Goal: Information Seeking & Learning: Learn about a topic

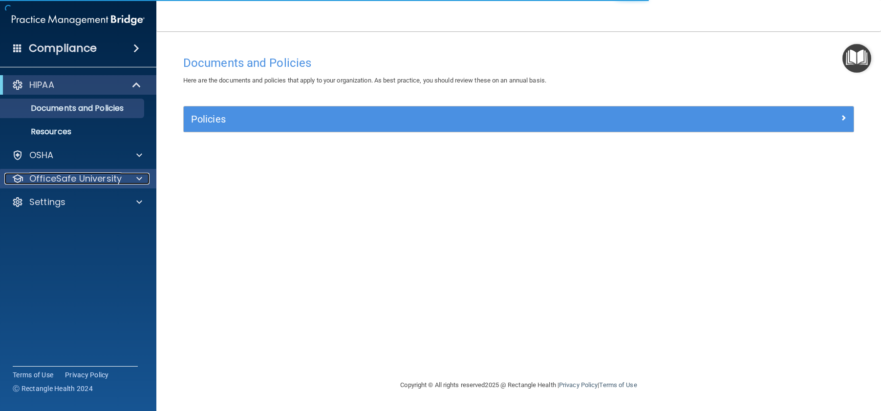
click at [73, 180] on p "OfficeSafe University" at bounding box center [75, 179] width 92 height 12
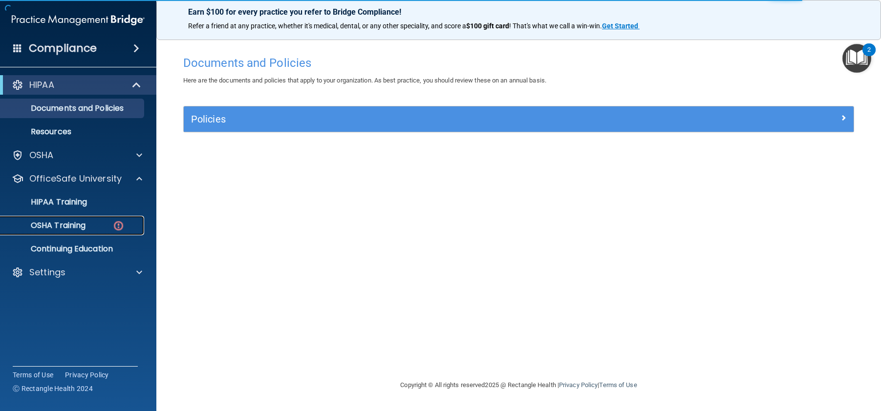
click at [69, 228] on p "OSHA Training" at bounding box center [45, 226] width 79 height 10
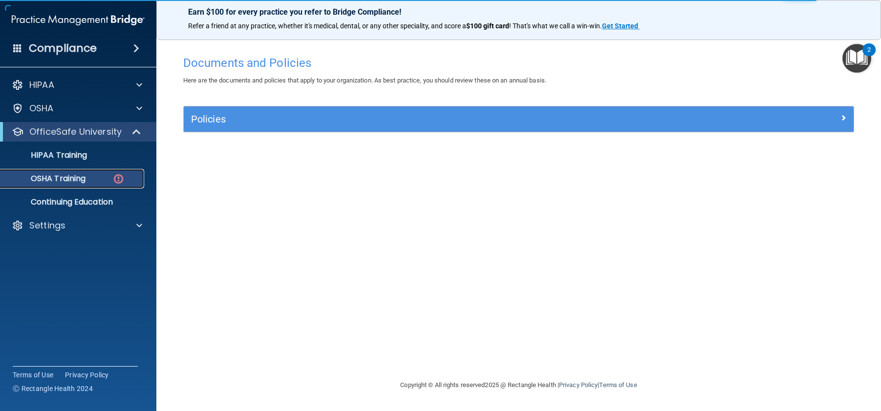
click at [117, 179] on img at bounding box center [118, 179] width 12 height 12
click at [49, 177] on p "OSHA Training" at bounding box center [45, 179] width 79 height 10
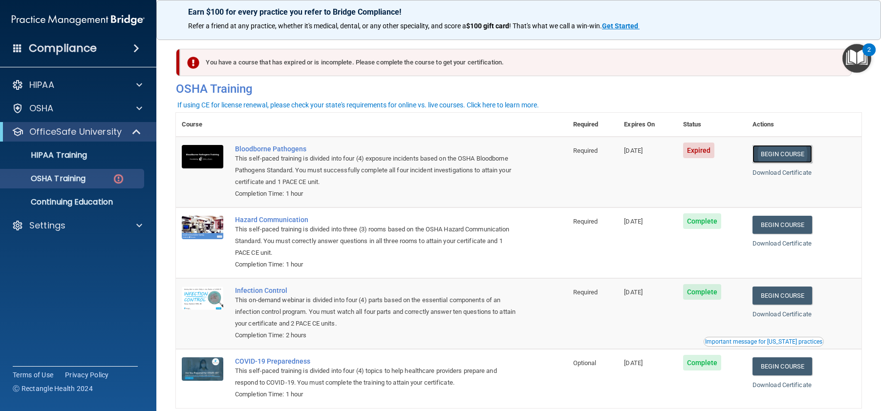
click at [780, 151] on link "Begin Course" at bounding box center [782, 154] width 60 height 18
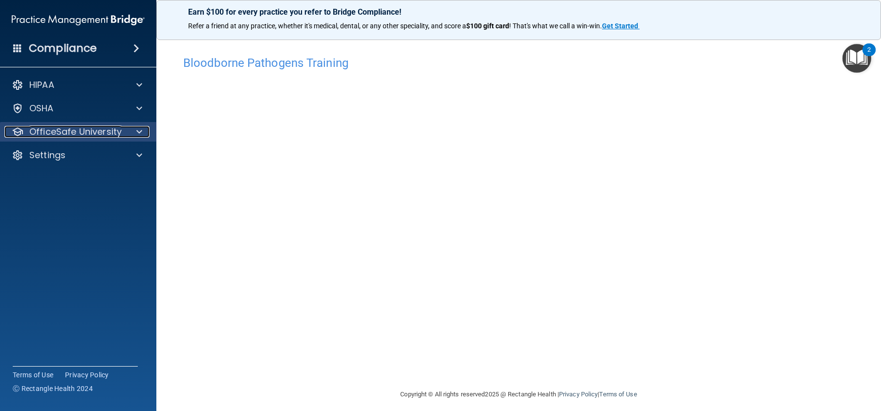
click at [86, 128] on p "OfficeSafe University" at bounding box center [75, 132] width 92 height 12
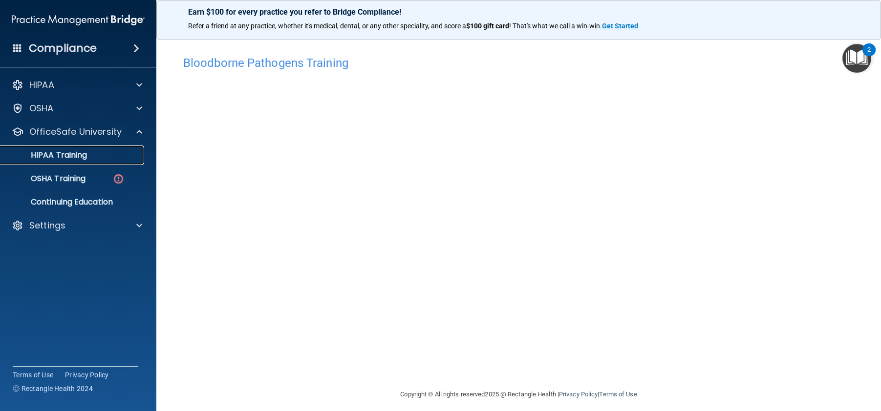
click at [96, 155] on div "HIPAA Training" at bounding box center [72, 155] width 133 height 10
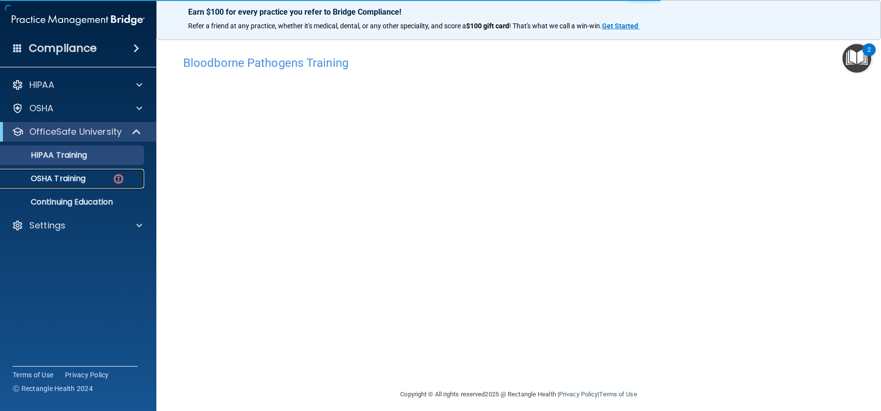
click at [87, 172] on link "OSHA Training" at bounding box center [67, 179] width 154 height 20
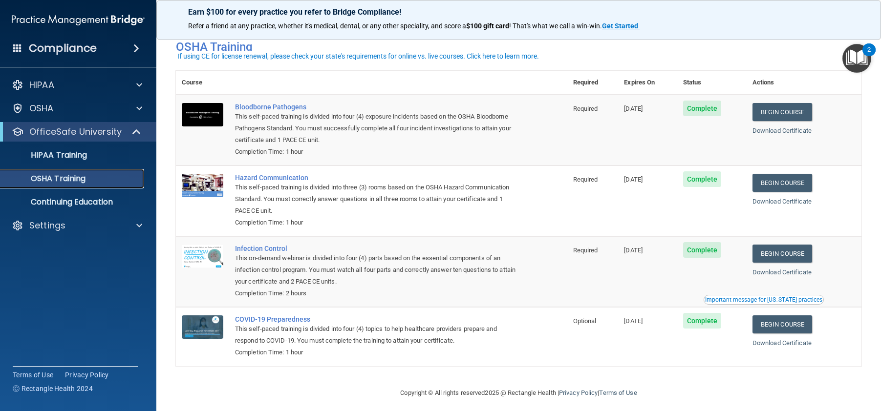
scroll to position [22, 0]
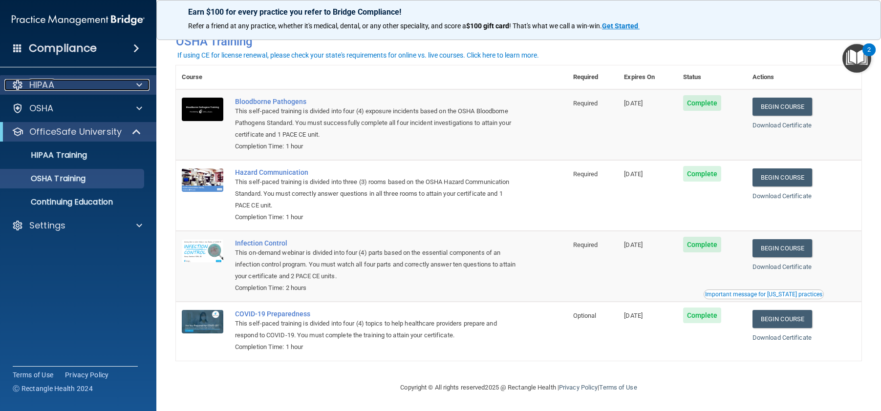
click at [101, 89] on div "HIPAA" at bounding box center [64, 85] width 121 height 12
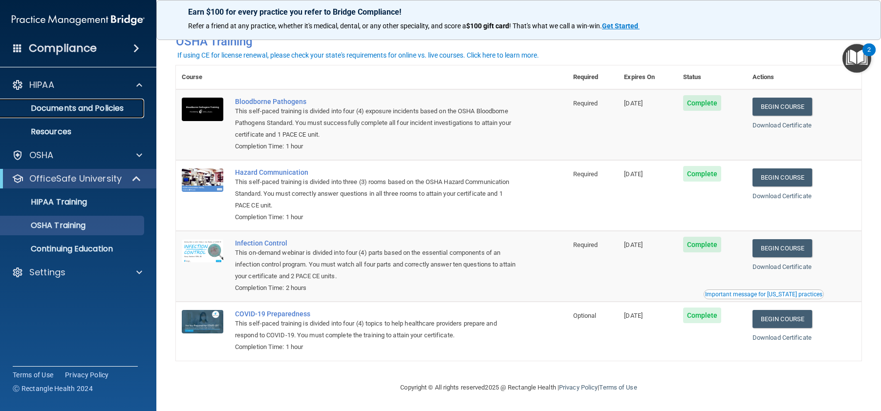
click at [98, 111] on p "Documents and Policies" at bounding box center [72, 109] width 133 height 10
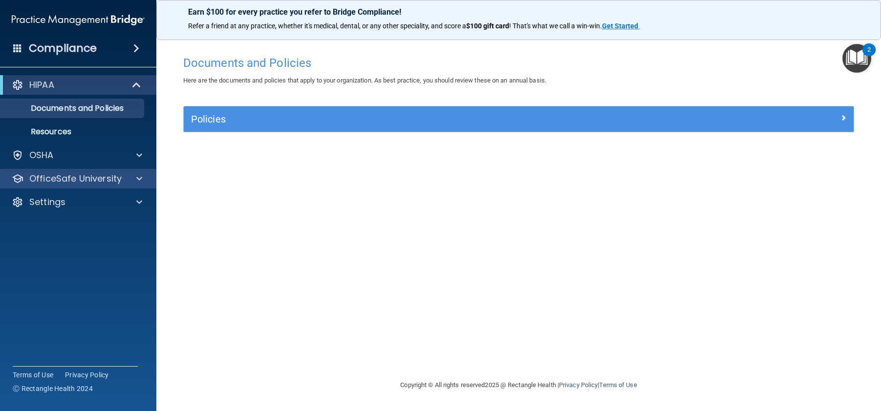
click at [44, 185] on div "OfficeSafe University" at bounding box center [78, 179] width 157 height 20
click at [48, 182] on p "OfficeSafe University" at bounding box center [75, 179] width 92 height 12
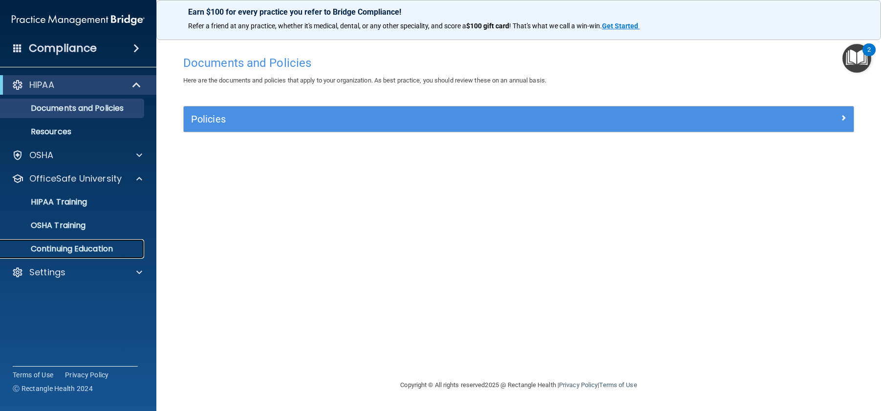
click at [52, 246] on p "Continuing Education" at bounding box center [72, 249] width 133 height 10
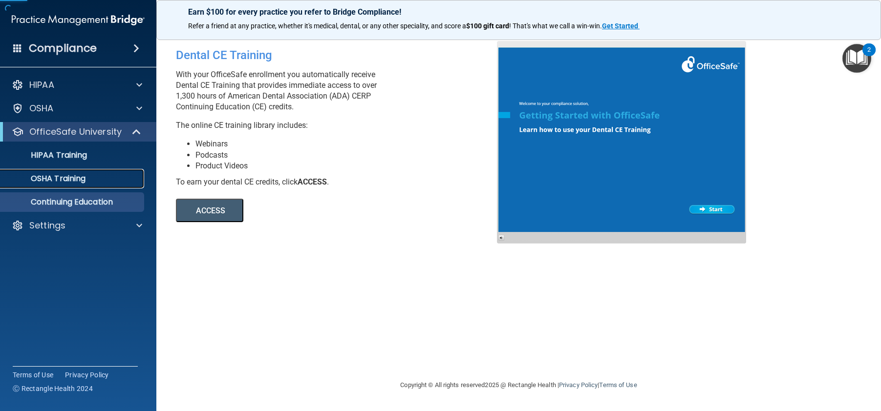
click at [75, 180] on p "OSHA Training" at bounding box center [45, 179] width 79 height 10
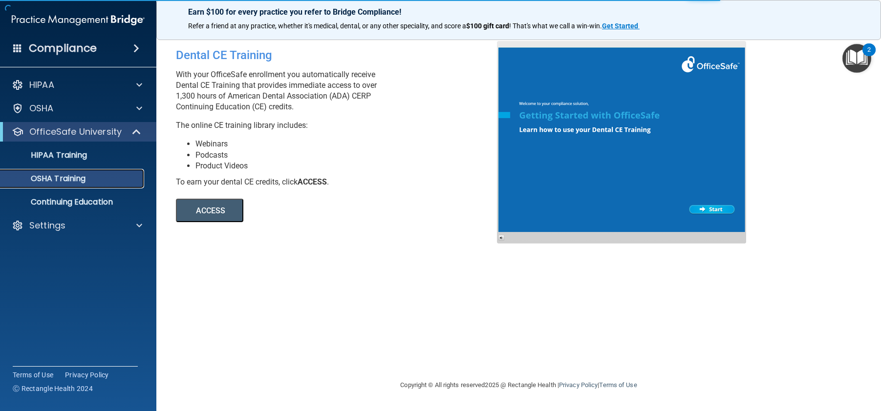
click at [75, 180] on p "OSHA Training" at bounding box center [45, 179] width 79 height 10
